Goal: Find specific page/section

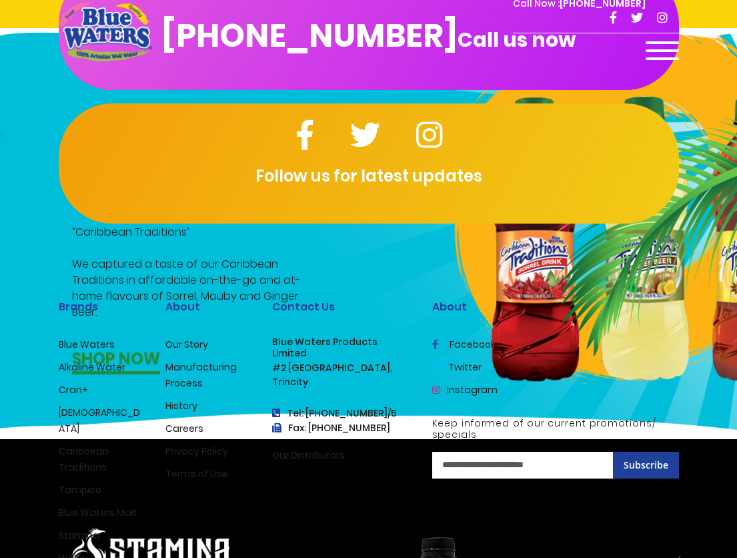
scroll to position [2457, 0]
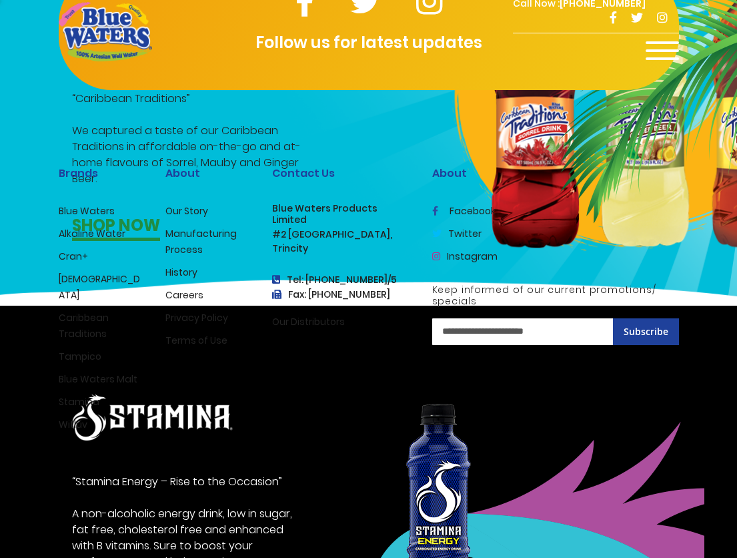
click at [188, 288] on link "Careers" at bounding box center [184, 294] width 38 height 13
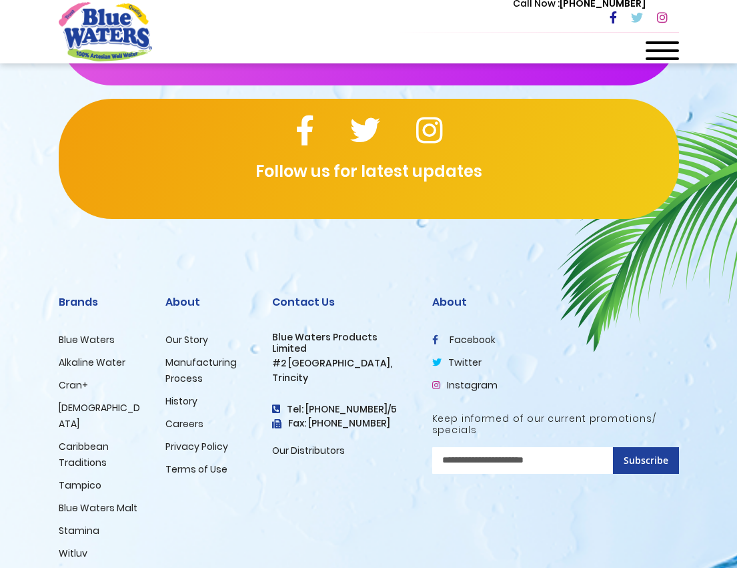
scroll to position [1565, 0]
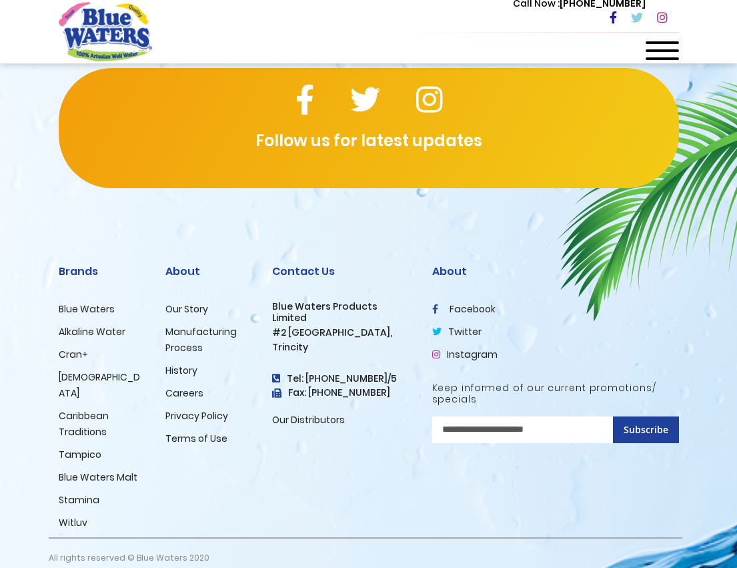
click at [184, 390] on link "Careers" at bounding box center [184, 392] width 38 height 13
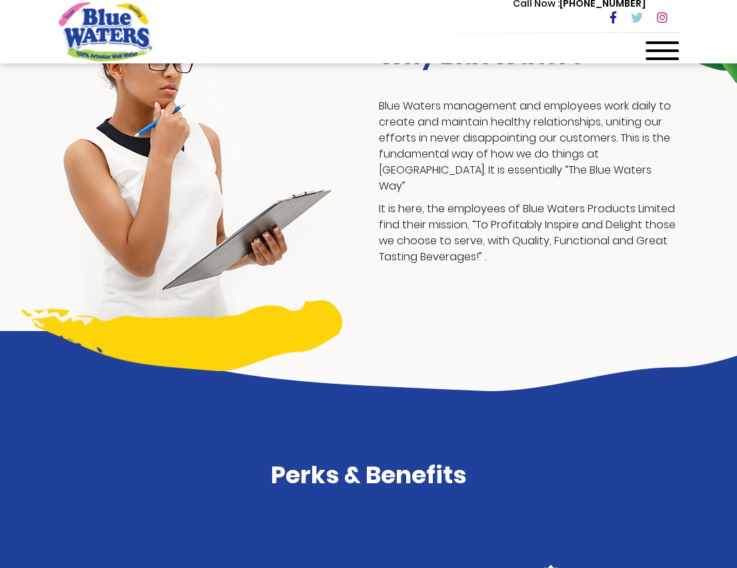
scroll to position [335, 0]
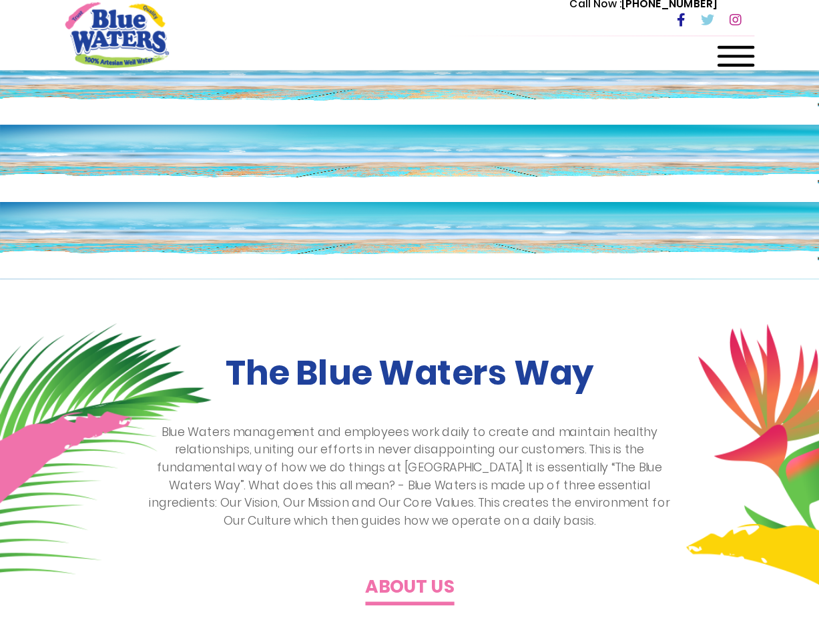
scroll to position [95, 0]
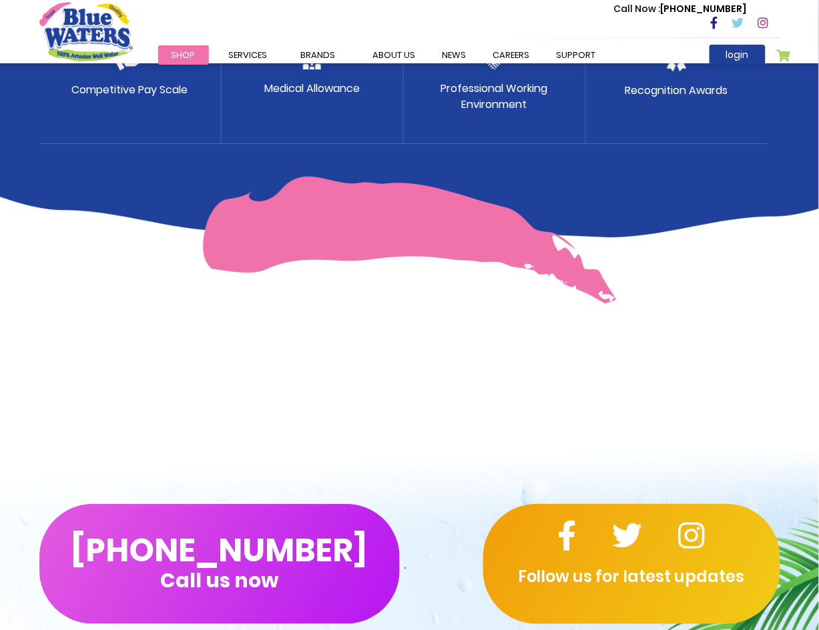
scroll to position [1156, 0]
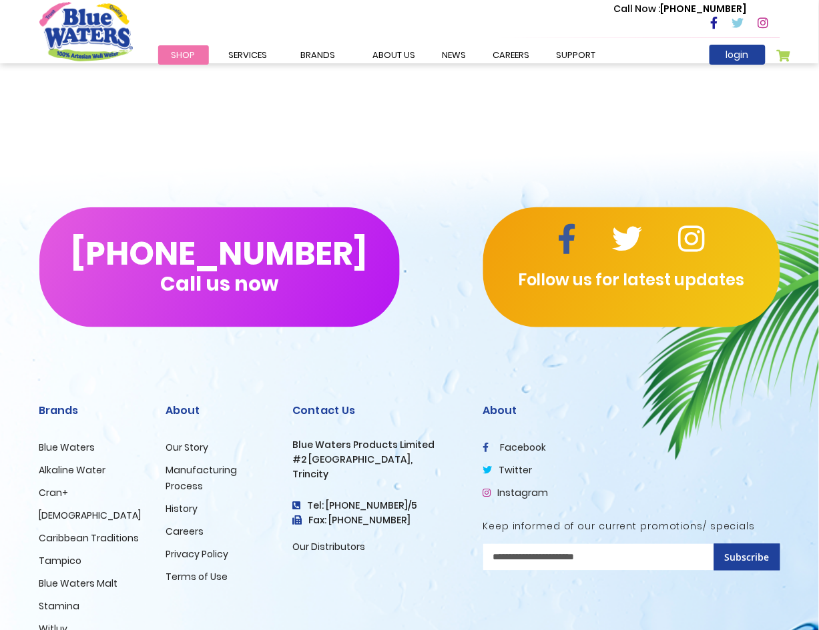
click at [563, 242] on icon at bounding box center [567, 239] width 19 height 30
